Goal: Information Seeking & Learning: Learn about a topic

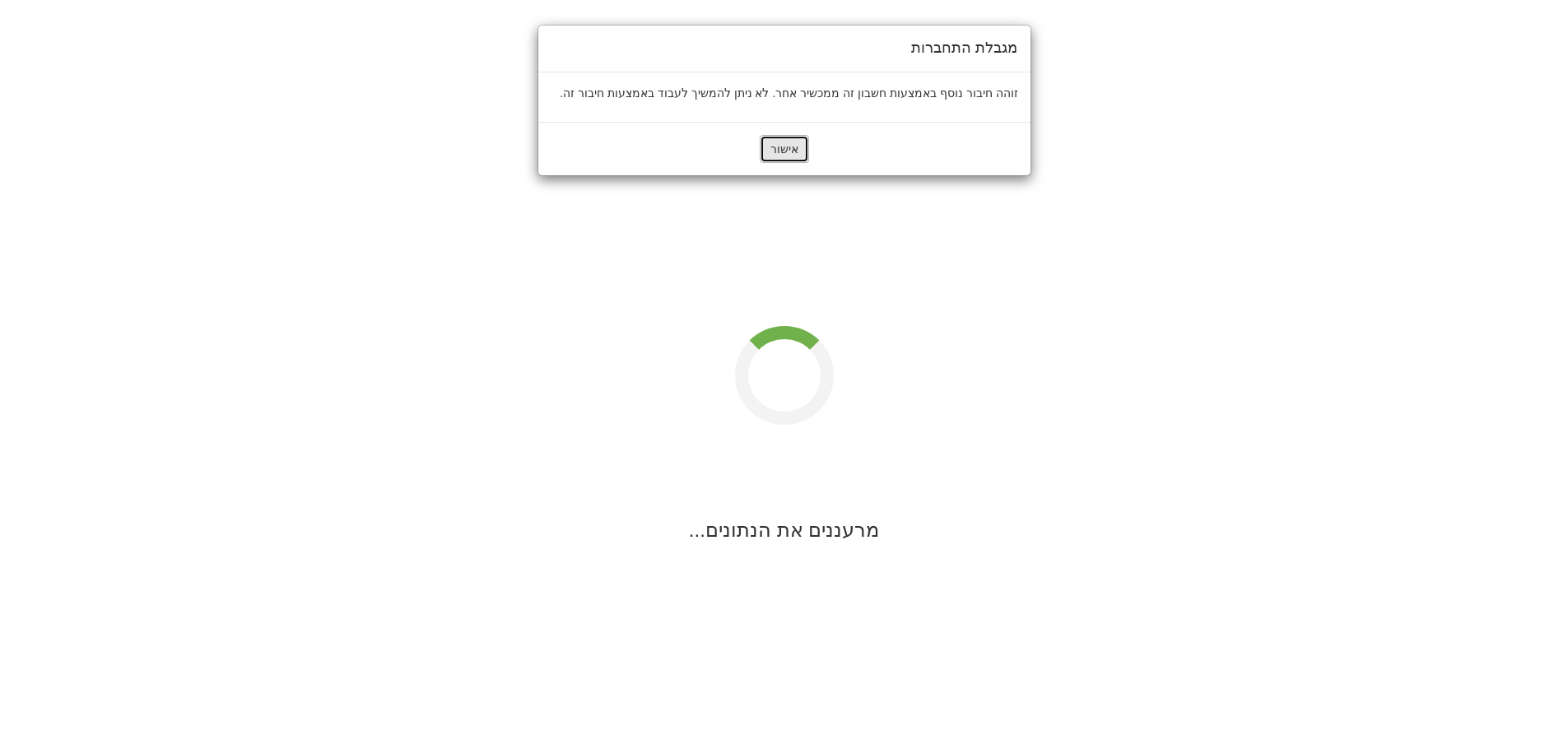
click at [788, 158] on button "אישור" at bounding box center [785, 149] width 49 height 28
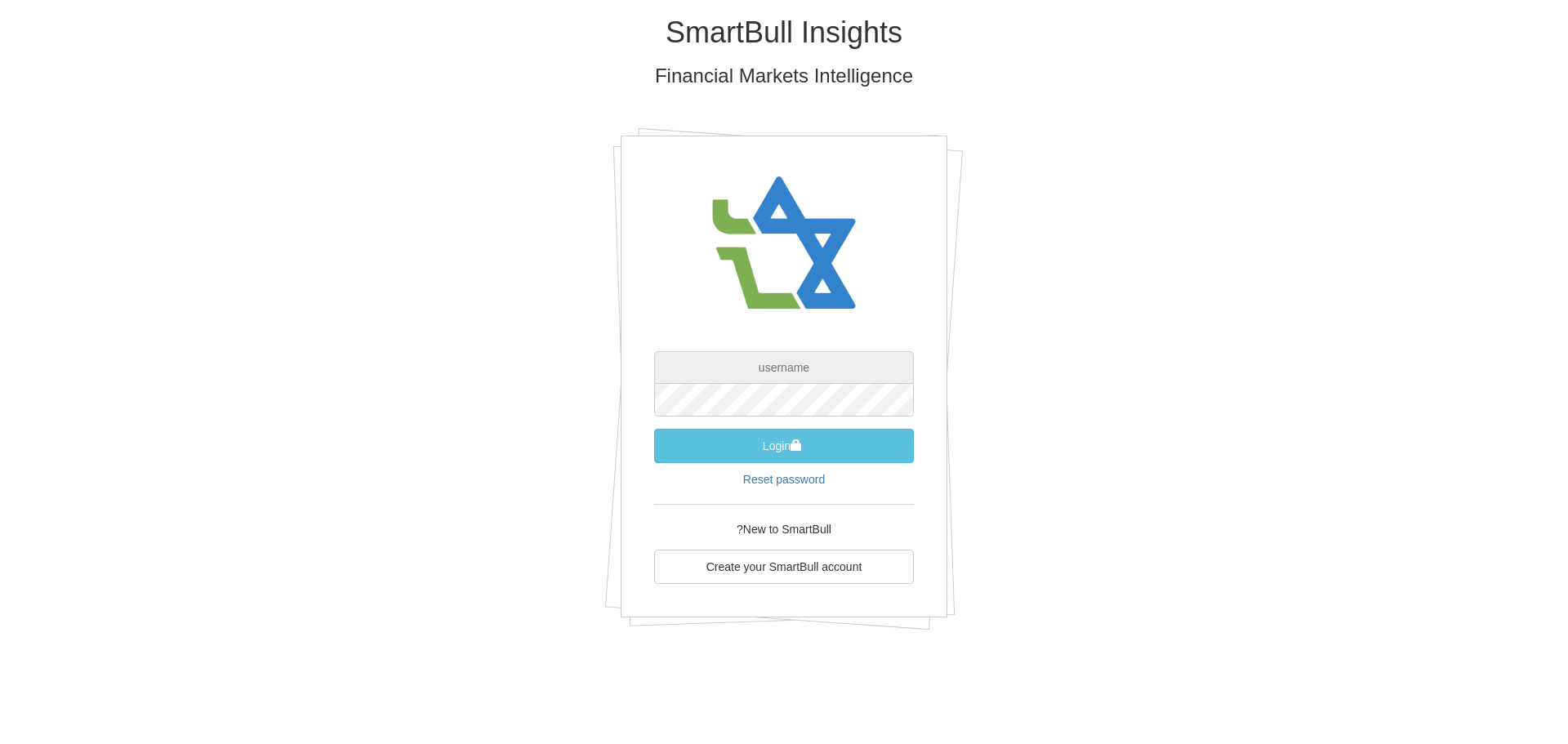
type input "[EMAIL_ADDRESS][DOMAIN_NAME]"
click at [788, 449] on button "Login" at bounding box center [784, 445] width 260 height 35
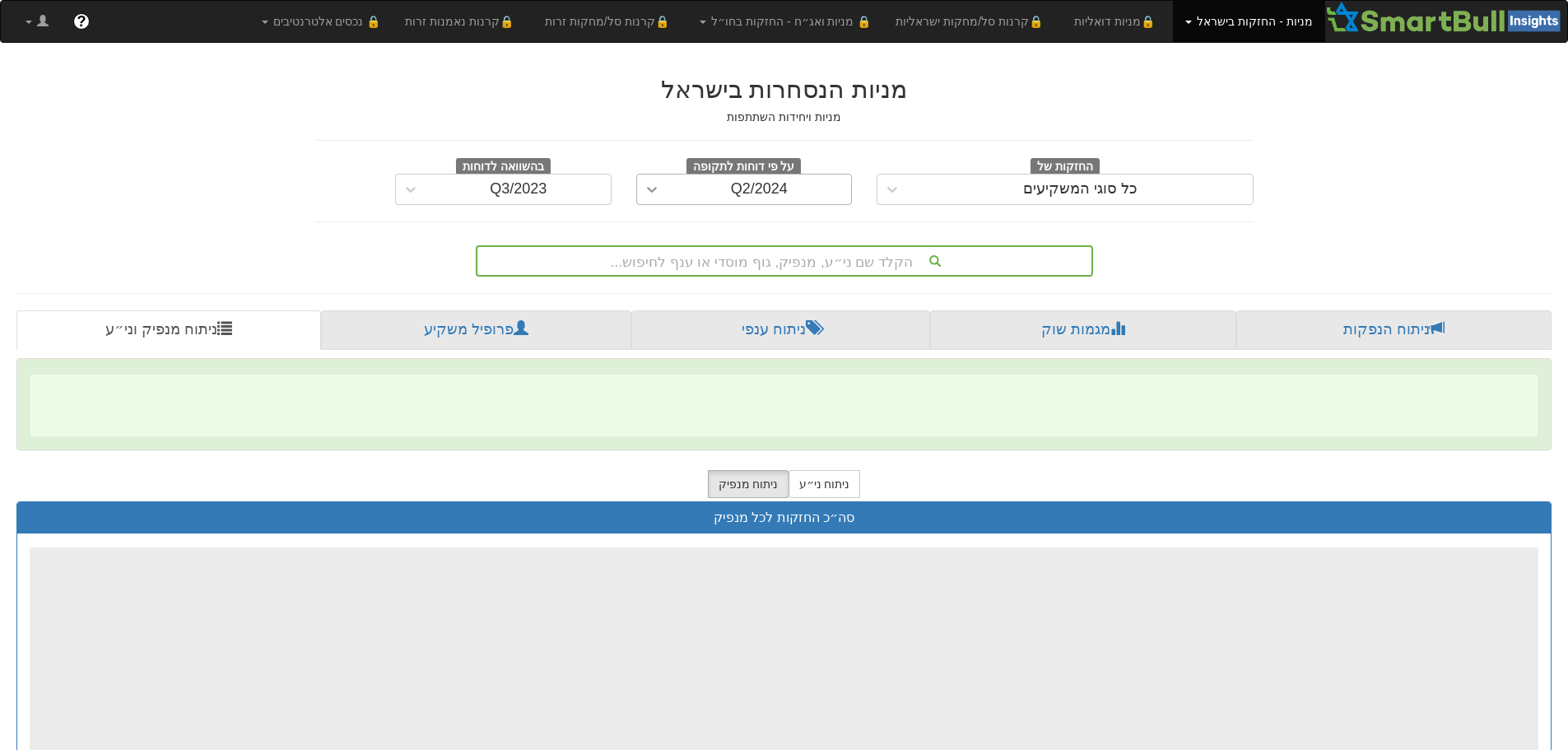
click at [659, 191] on icon at bounding box center [651, 189] width 16 height 16
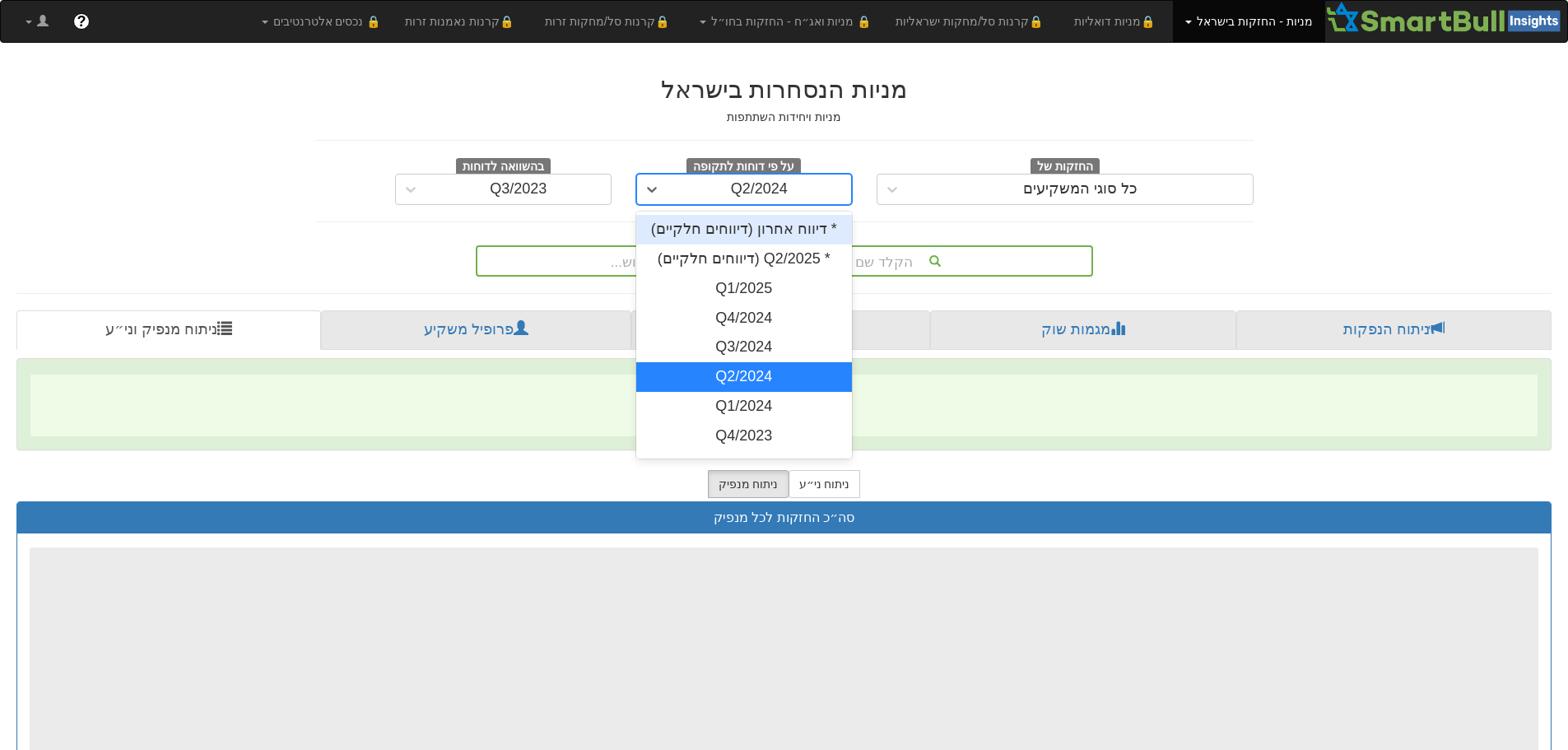
click at [761, 227] on div "* דיווח אחרון (דיווחים חלקיים)" at bounding box center [744, 230] width 217 height 30
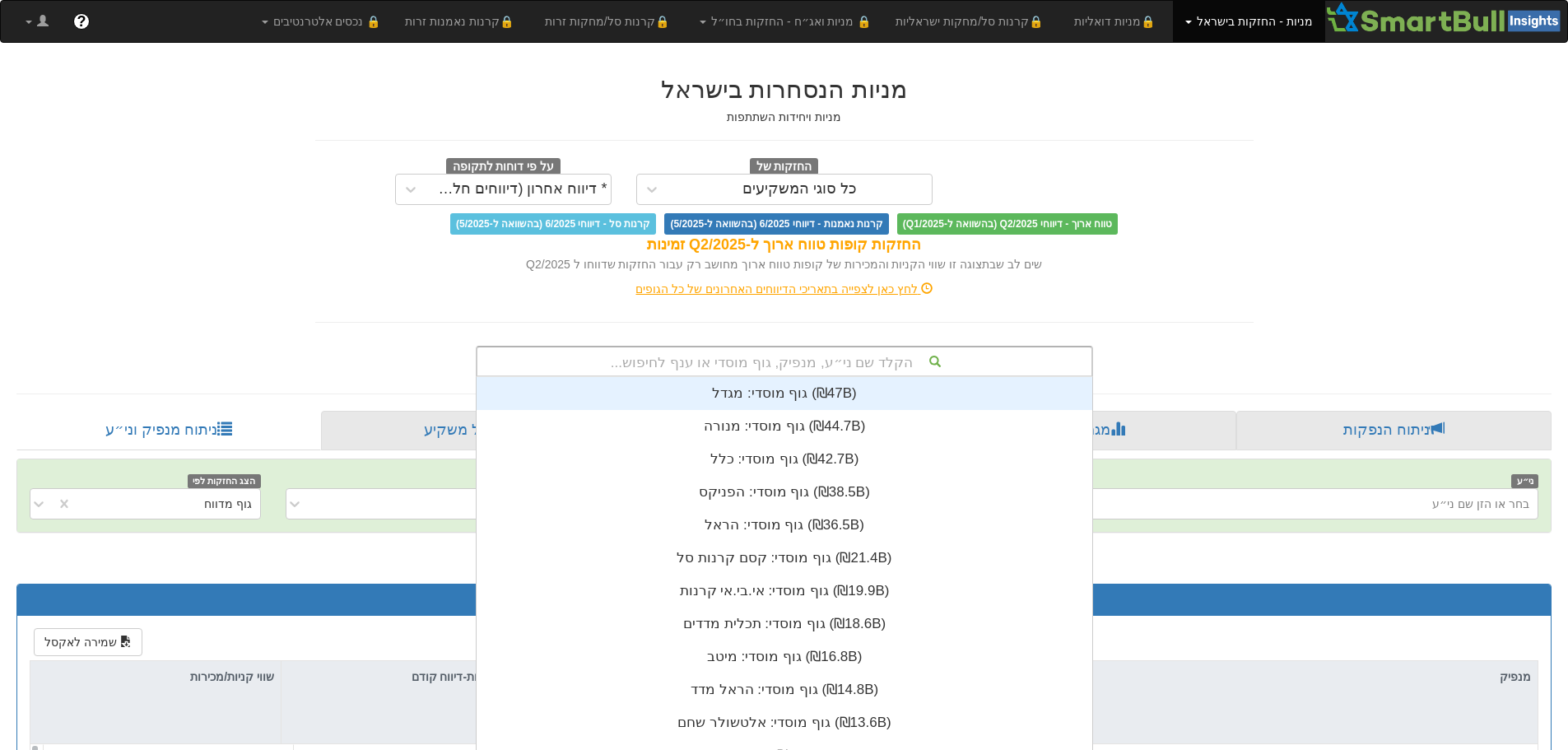
click at [821, 359] on div "הקלד שם ני״ע, מנפיק, גוף מוסדי או ענף לחיפוש... גוף מוסדי: ‏מגדל ‎(₪47B)‎ גוף מ…" at bounding box center [785, 361] width 617 height 31
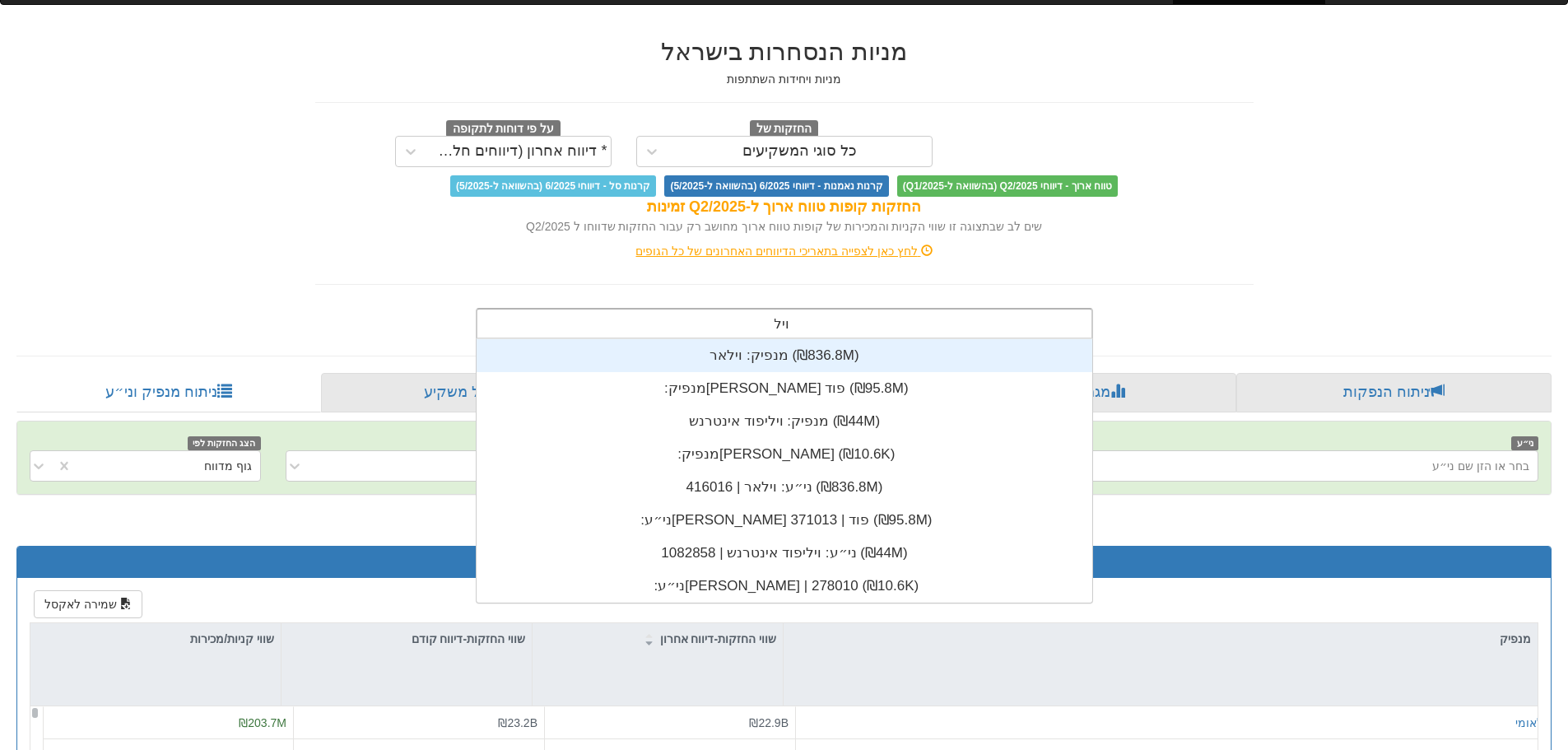
scroll to position [65, 0]
type input "וילאר"
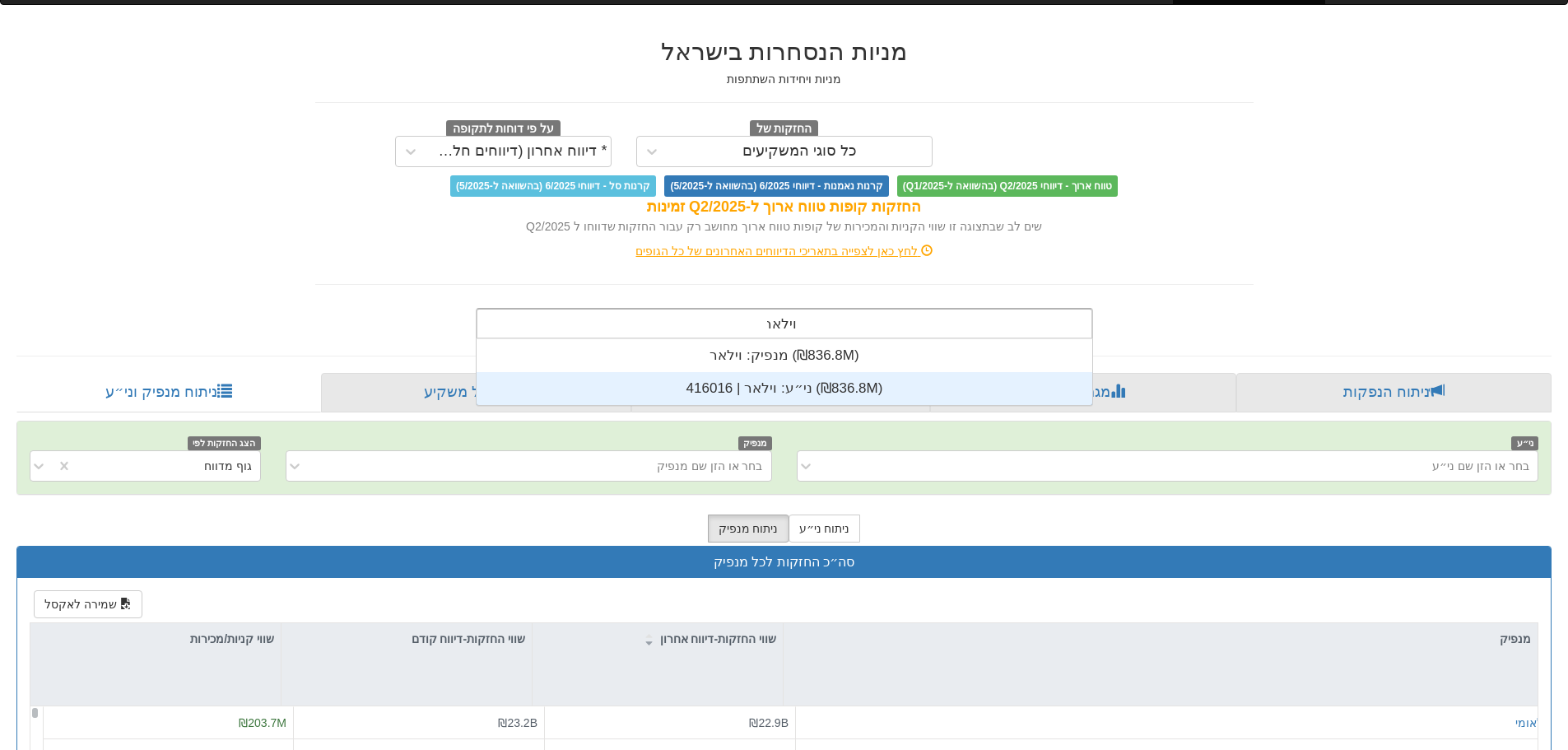
click at [812, 385] on div "ני״ע: ‏וילאר | 416016 ‎(₪836.8M)‎" at bounding box center [785, 389] width 616 height 33
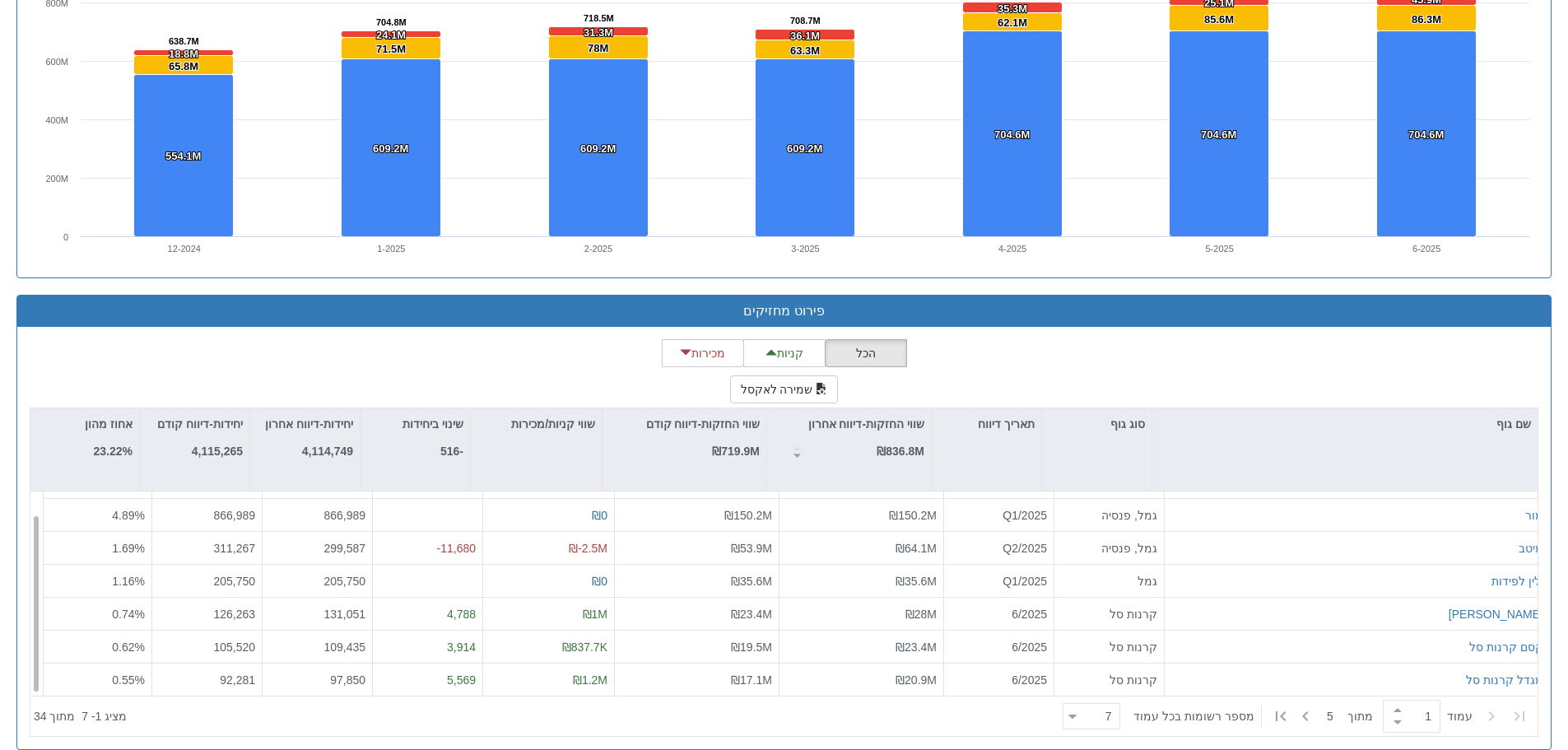
scroll to position [26, 0]
click at [1395, 710] on span at bounding box center [1397, 710] width 18 height 13
type input "2"
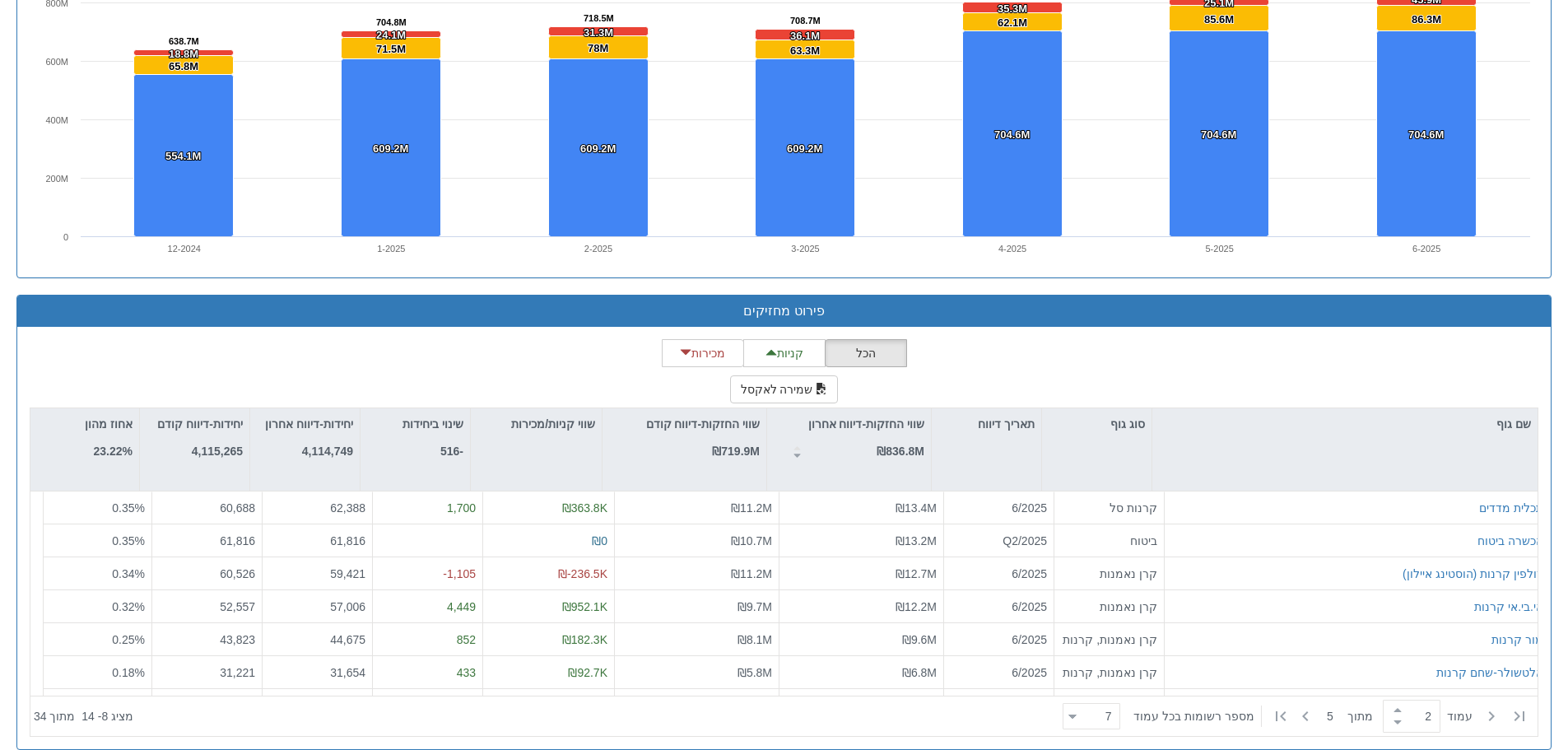
scroll to position [410, 0]
